Goal: Transaction & Acquisition: Book appointment/travel/reservation

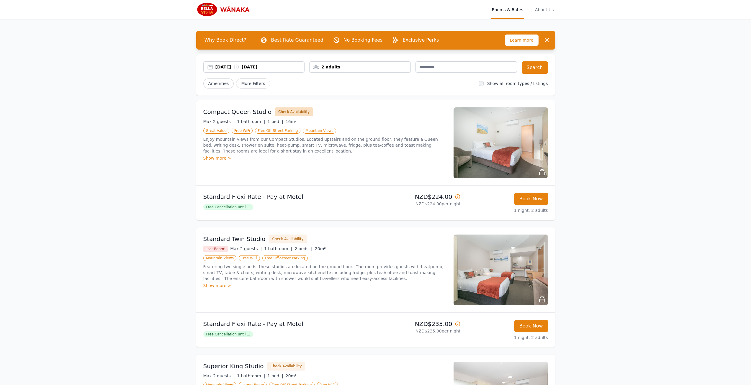
click at [289, 111] on button "Check Availability" at bounding box center [294, 111] width 38 height 9
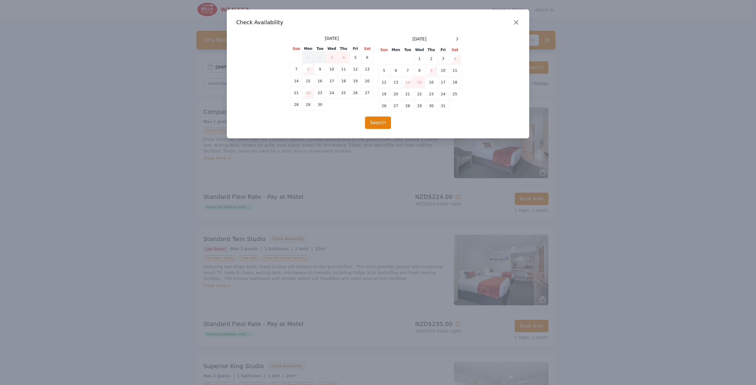
click at [518, 22] on icon "button" at bounding box center [515, 22] width 7 height 7
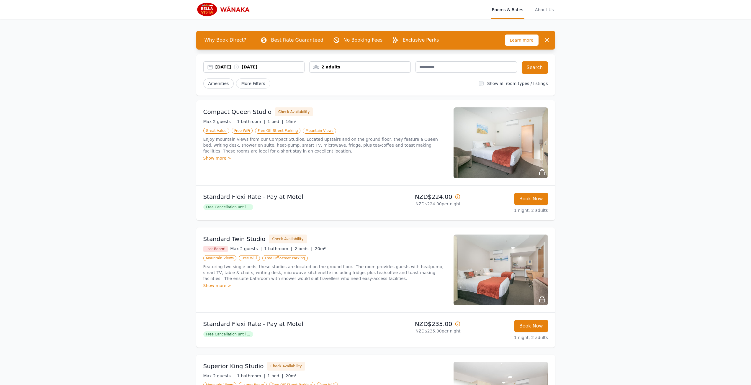
click at [329, 68] on div "2 adults" at bounding box center [360, 67] width 101 height 6
click at [354, 87] on icon at bounding box center [354, 89] width 5 height 5
click at [352, 106] on icon at bounding box center [354, 106] width 5 height 5
click at [546, 67] on button "Search" at bounding box center [535, 67] width 26 height 12
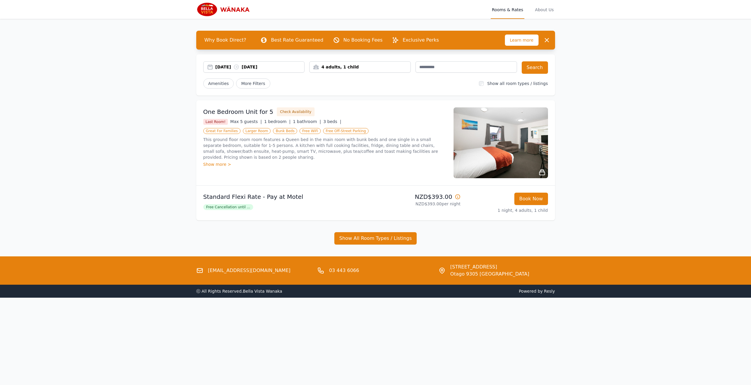
click at [459, 197] on icon at bounding box center [458, 197] width 6 height 6
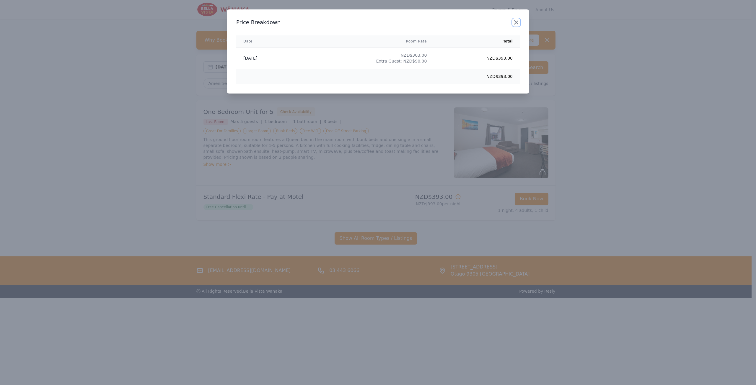
click at [516, 22] on icon "button" at bounding box center [516, 23] width 4 height 4
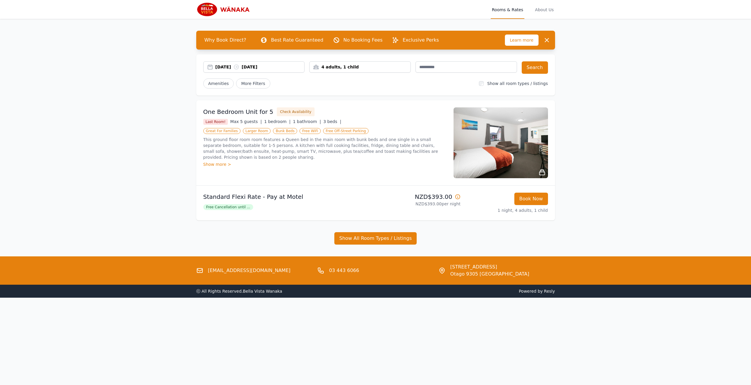
click at [533, 149] on img at bounding box center [501, 142] width 94 height 71
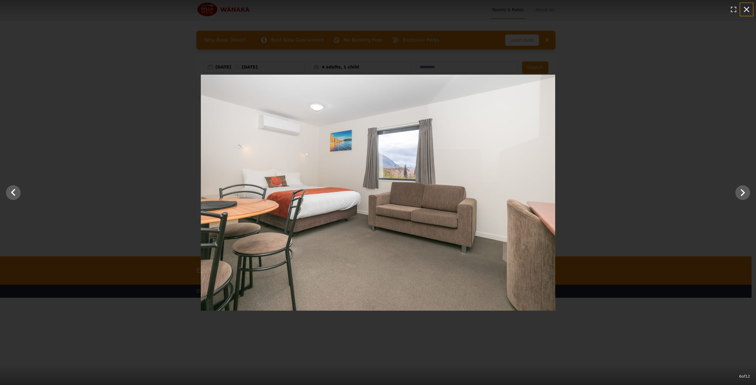
click at [741, 9] on button "button" at bounding box center [746, 9] width 13 height 13
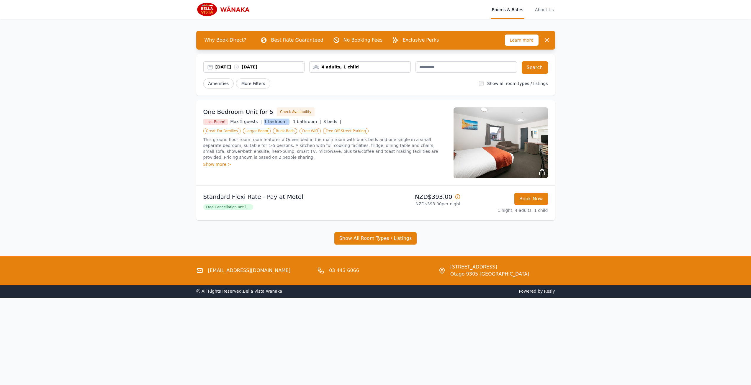
drag, startPoint x: 256, startPoint y: 120, endPoint x: 281, endPoint y: 123, distance: 24.3
click at [281, 123] on div "Last Room! Max 5 guests | 1 bedroom | 1 bathroom | 3 beds |" at bounding box center [324, 122] width 243 height 6
drag, startPoint x: 287, startPoint y: 123, endPoint x: 302, endPoint y: 122, distance: 15.6
click at [302, 122] on span "1 bathroom |" at bounding box center [307, 121] width 28 height 5
click at [215, 161] on div "Show more >" at bounding box center [324, 164] width 243 height 6
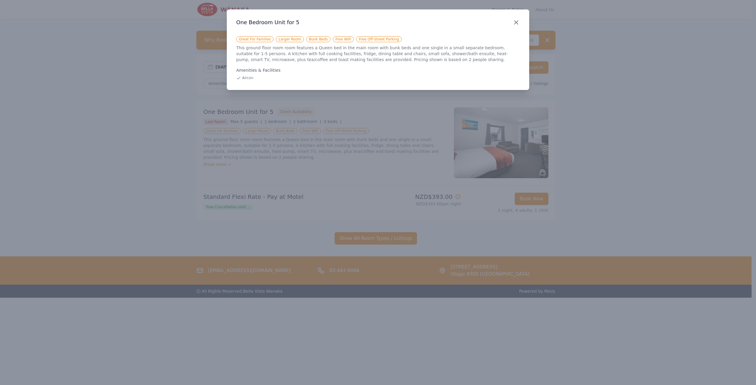
click at [519, 20] on icon "button" at bounding box center [515, 22] width 7 height 7
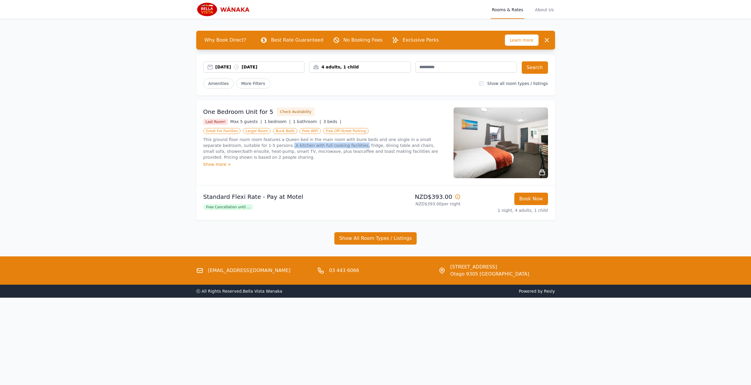
drag, startPoint x: 247, startPoint y: 145, endPoint x: 314, endPoint y: 148, distance: 66.8
click at [314, 148] on p "This ground floor room room features a Queen bed in the main room with bunk bed…" at bounding box center [324, 149] width 243 height 24
